Goal: Check status: Check status

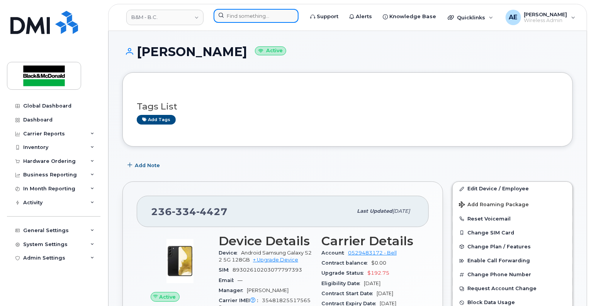
click at [238, 12] on input at bounding box center [256, 16] width 85 height 14
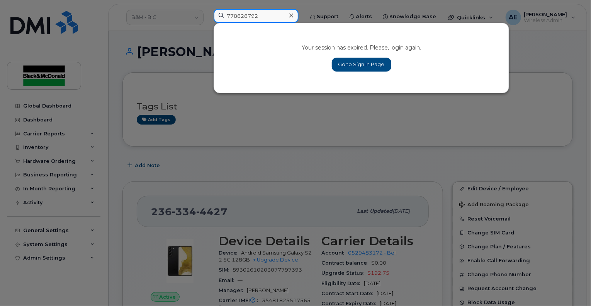
type input "778828792"
click at [359, 63] on link "Go to Sign In Page" at bounding box center [362, 65] width 60 height 14
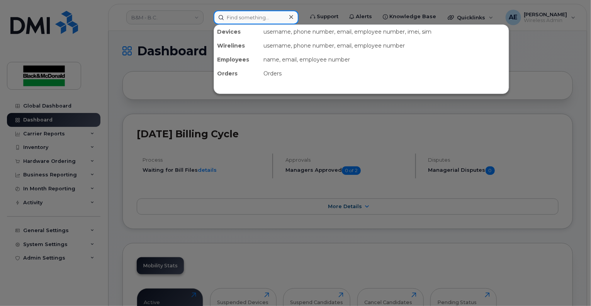
click at [253, 20] on input at bounding box center [256, 17] width 85 height 14
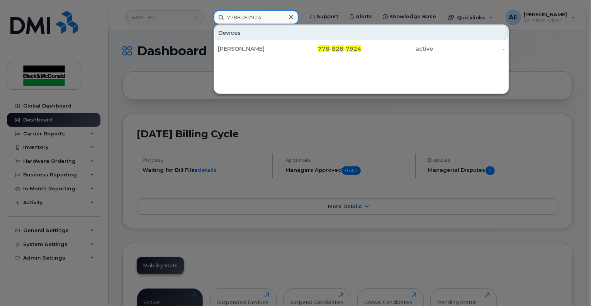
type input "7788287924"
